Goal: Task Accomplishment & Management: Use online tool/utility

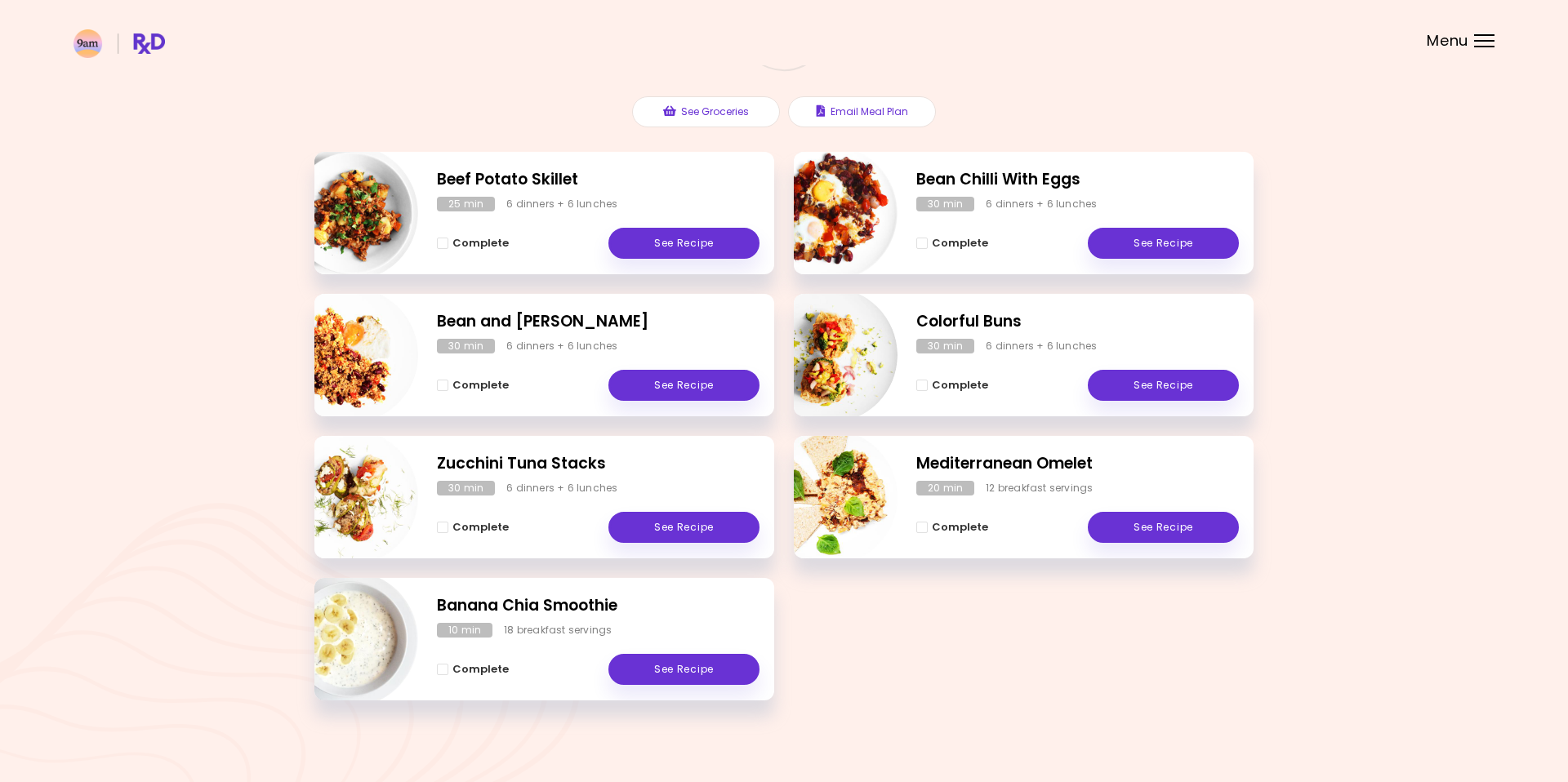
scroll to position [181, 0]
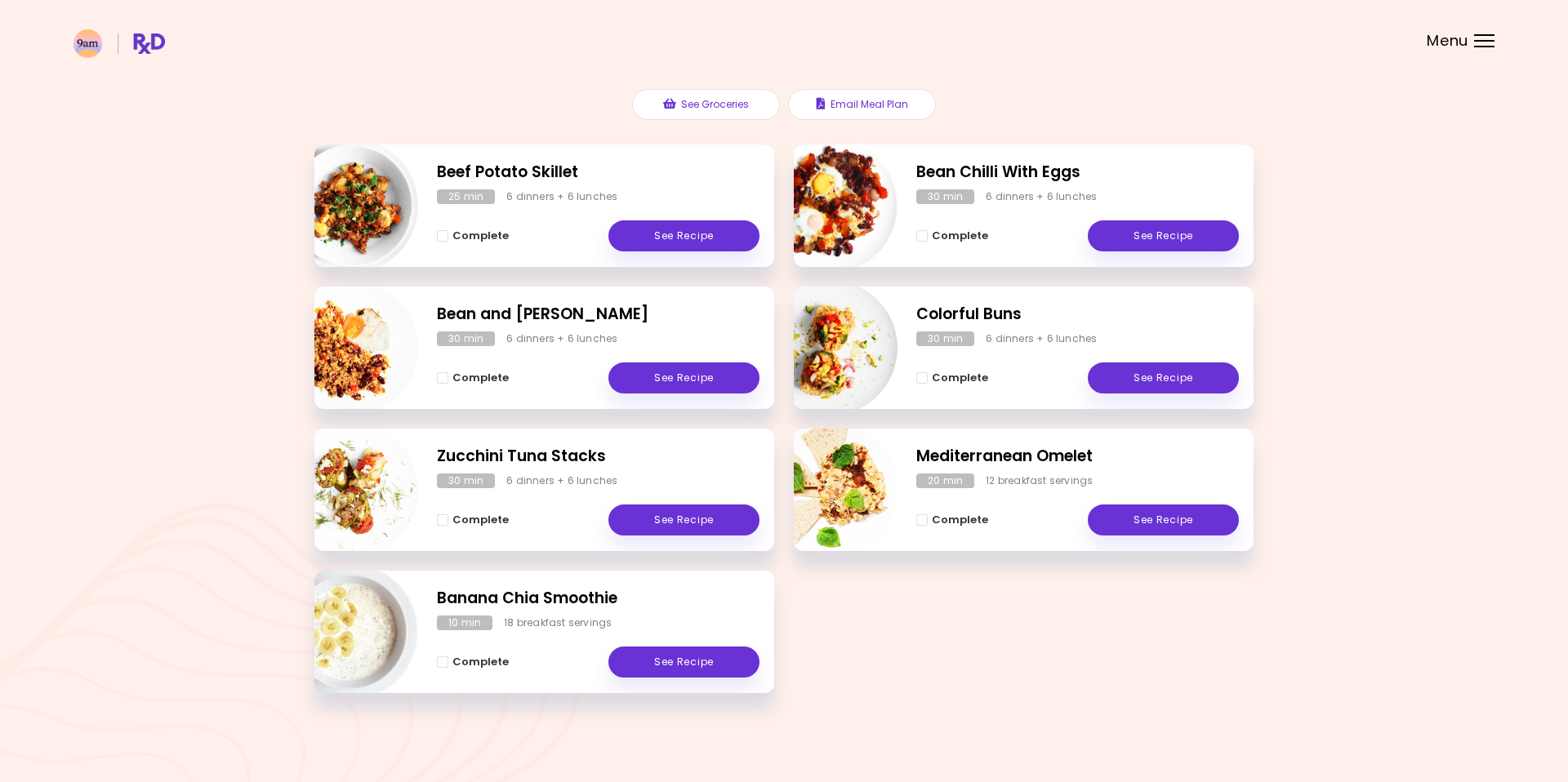
click at [1480, 43] on div "Menu" at bounding box center [1484, 40] width 20 height 13
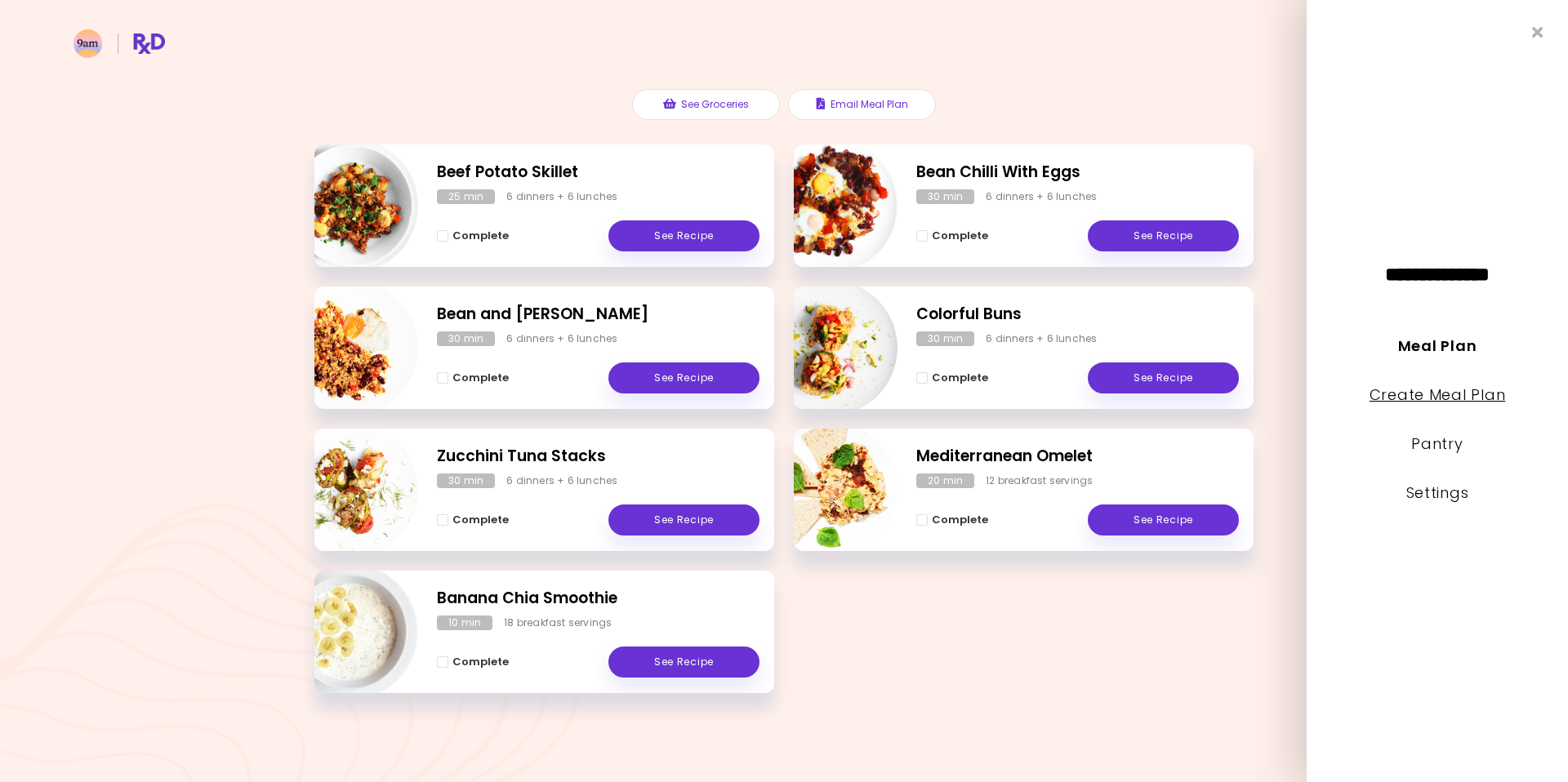
click at [1452, 397] on link "Create Meal Plan" at bounding box center [1438, 394] width 136 height 20
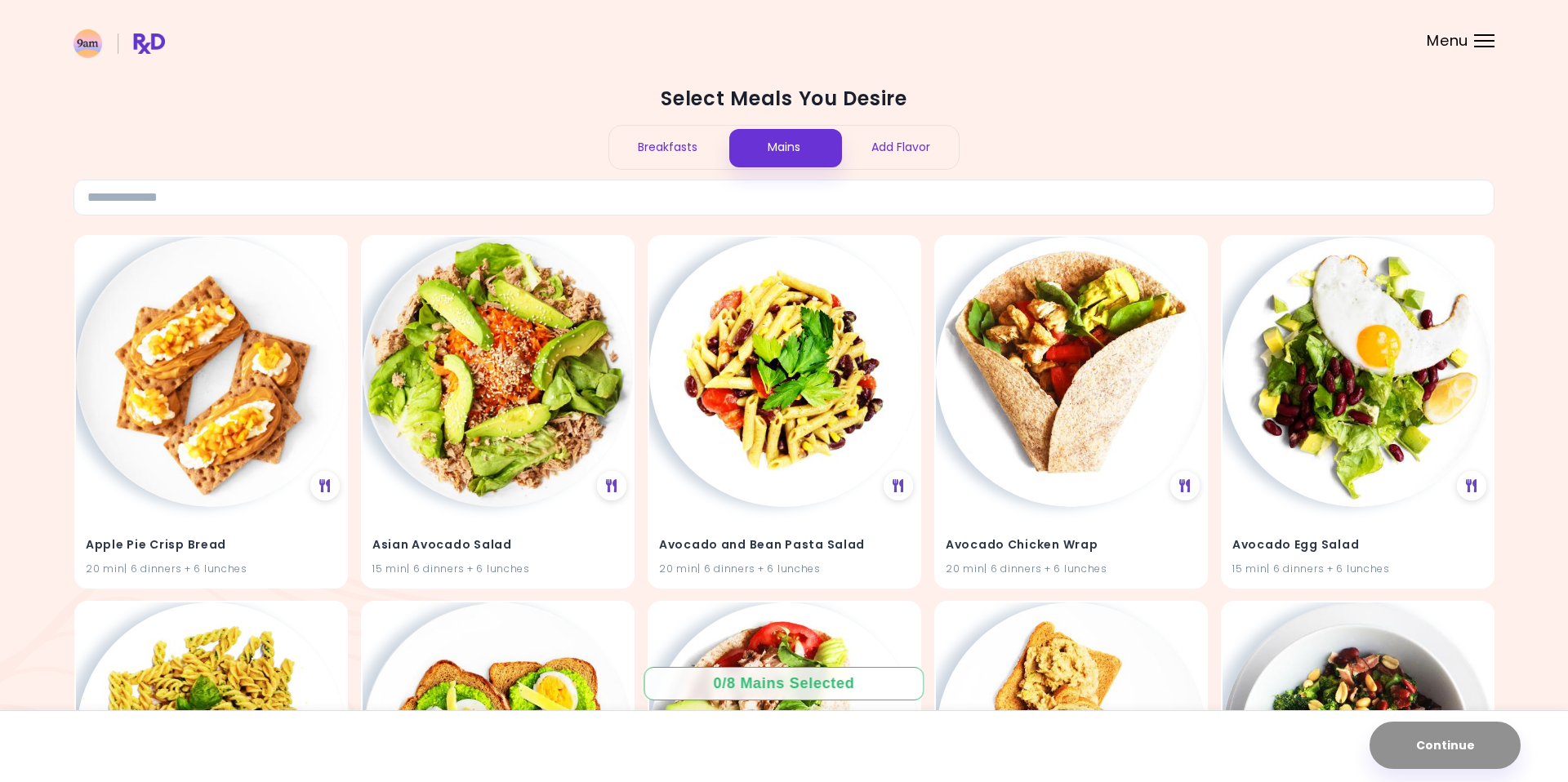
click at [649, 148] on div "Breakfasts" at bounding box center [667, 147] width 117 height 43
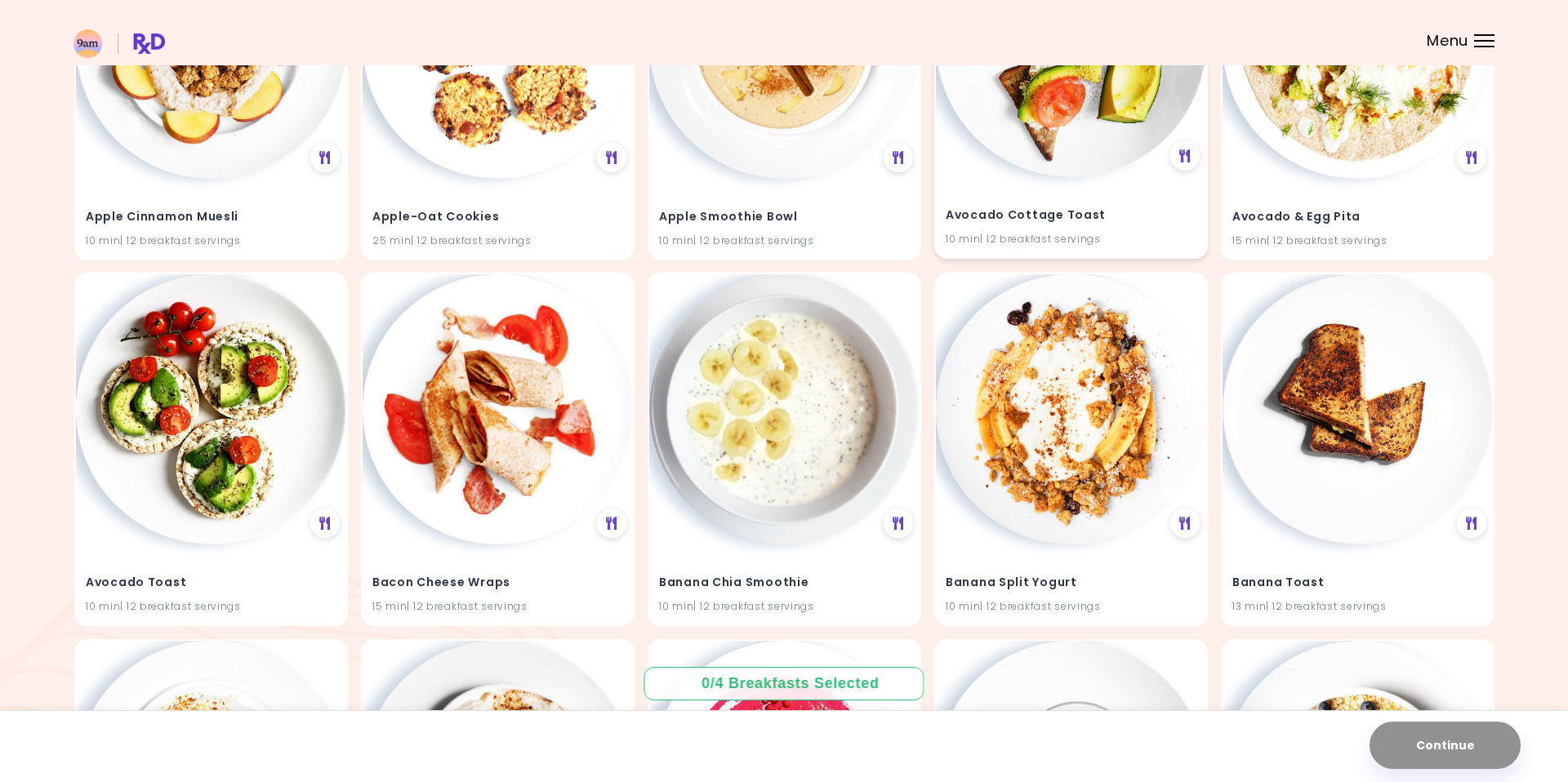
scroll to position [330, 0]
